Goal: Use online tool/utility: Use online tool/utility

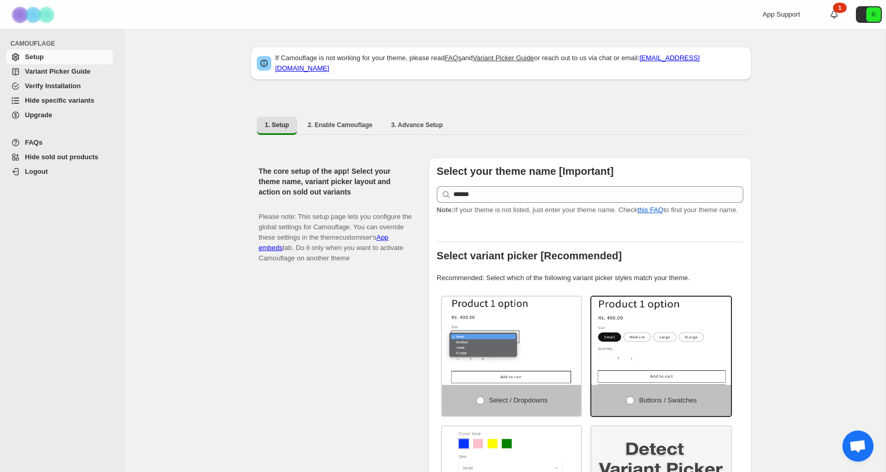
click at [61, 99] on span "Hide specific variants" at bounding box center [59, 100] width 69 height 8
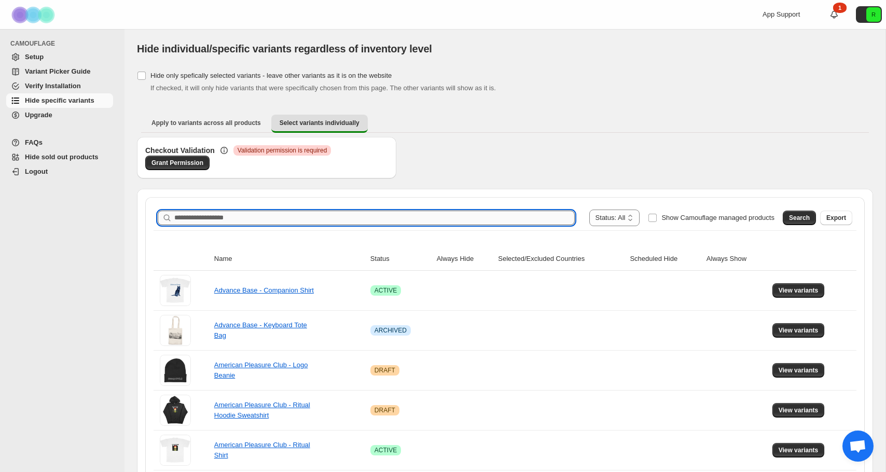
click at [407, 223] on input "Search product name" at bounding box center [374, 218] width 400 height 15
type input "**********"
click at [787, 212] on button "Search" at bounding box center [798, 218] width 33 height 15
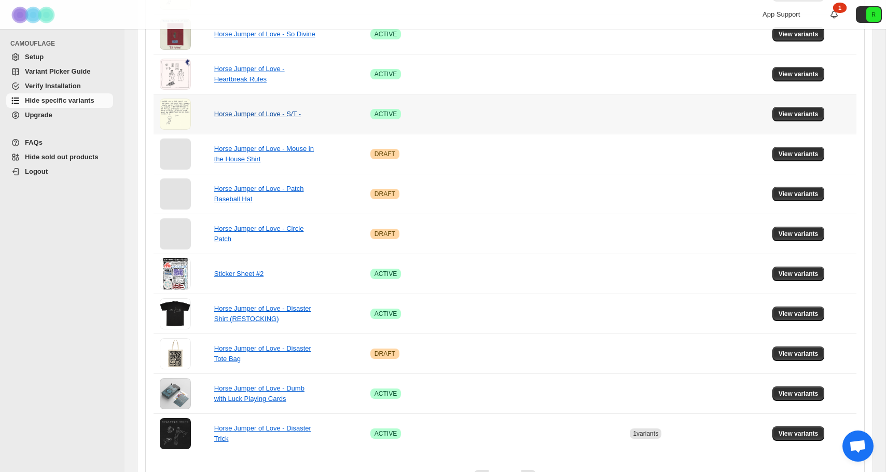
scroll to position [645, 0]
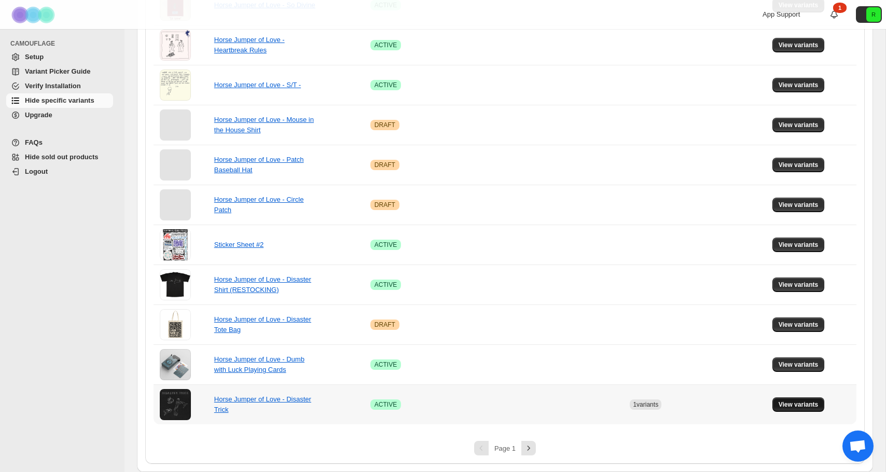
click at [797, 401] on span "View variants" at bounding box center [798, 404] width 40 height 8
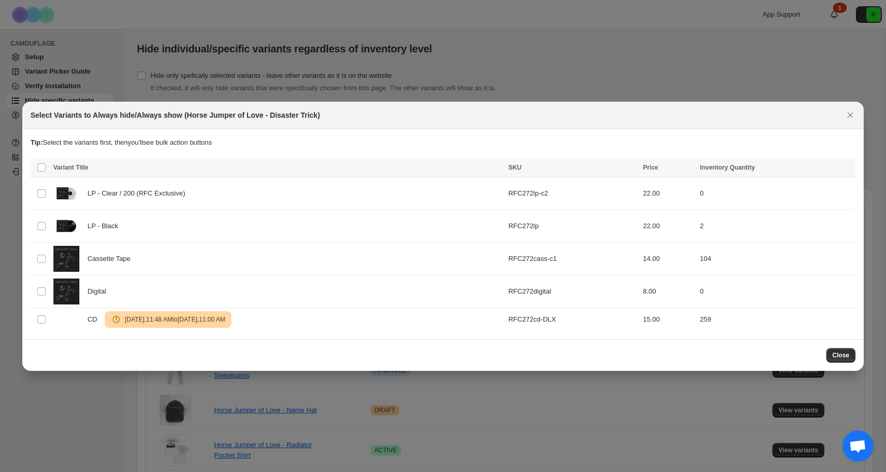
scroll to position [0, 0]
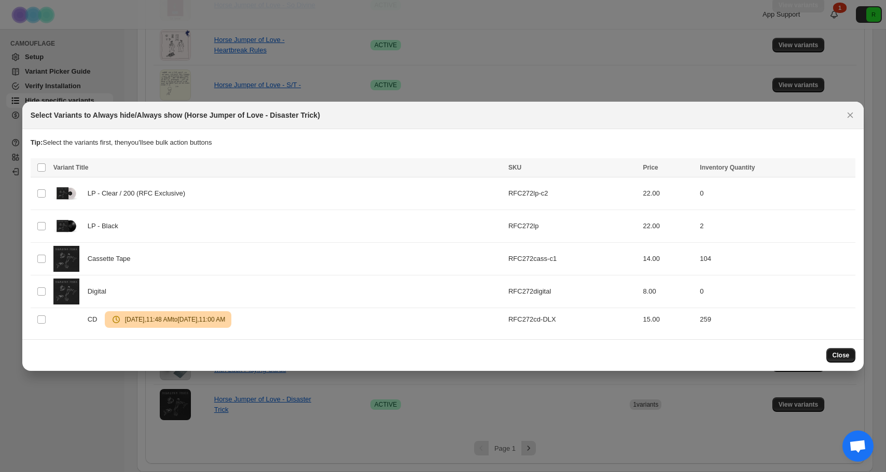
click at [841, 353] on span "Close" at bounding box center [840, 355] width 17 height 8
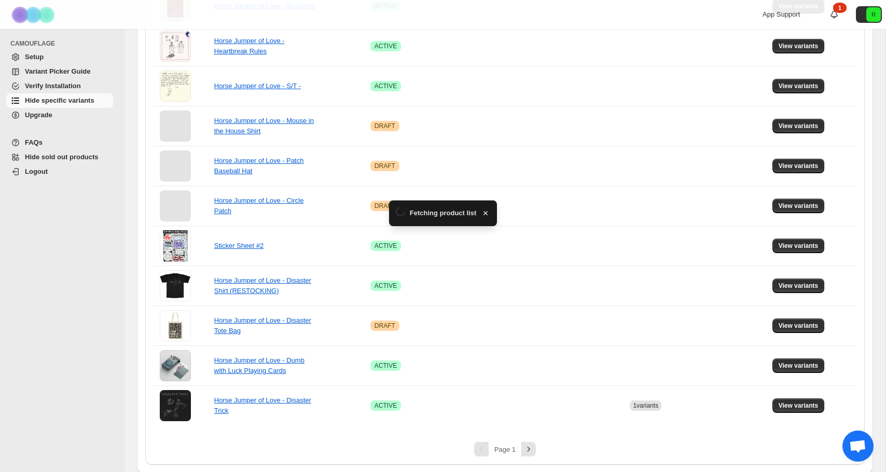
scroll to position [645, 0]
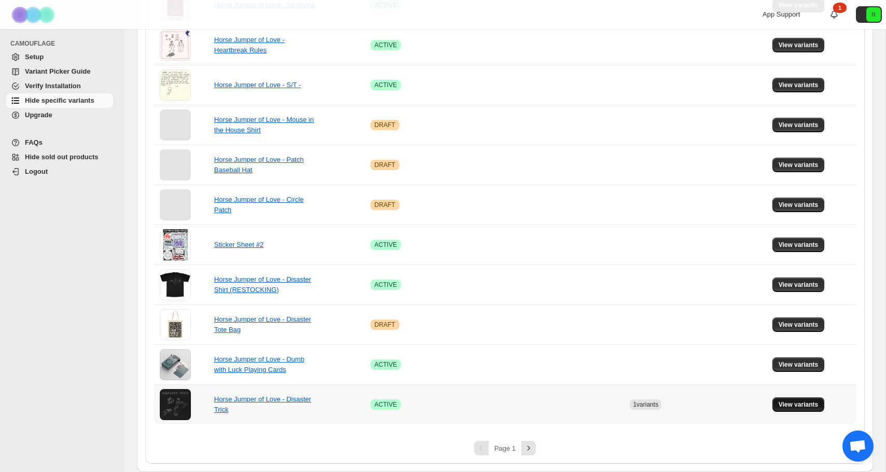
click at [802, 411] on button "View variants" at bounding box center [798, 404] width 52 height 15
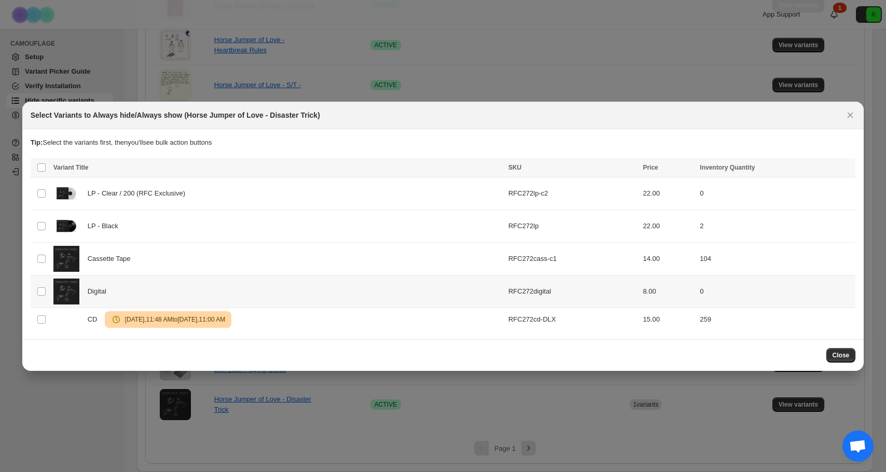
scroll to position [0, 0]
